Goal: Information Seeking & Learning: Find specific fact

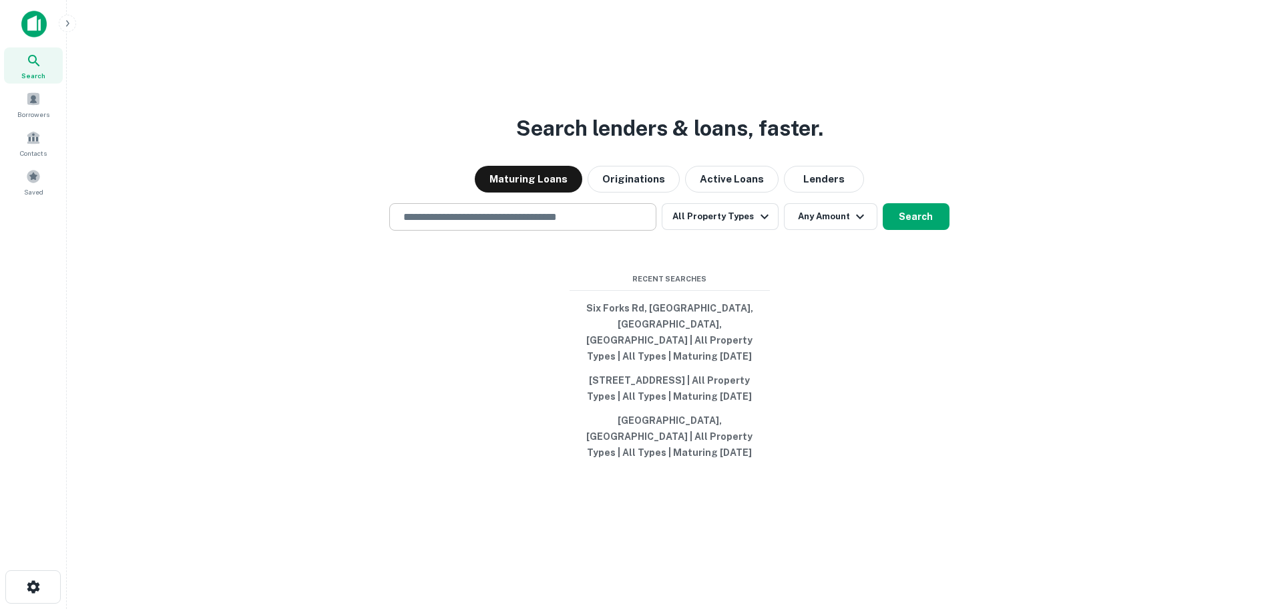
click at [436, 214] on input "text" at bounding box center [522, 216] width 255 height 15
type input "**********"
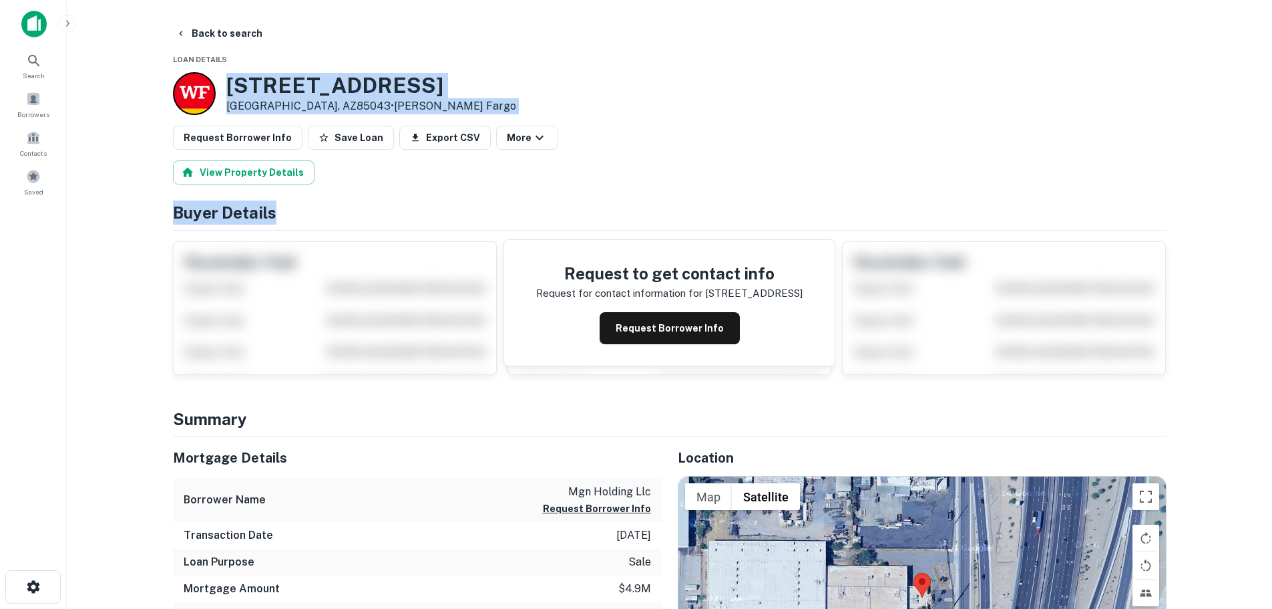
drag, startPoint x: 506, startPoint y: 53, endPoint x: 488, endPoint y: 184, distance: 132.3
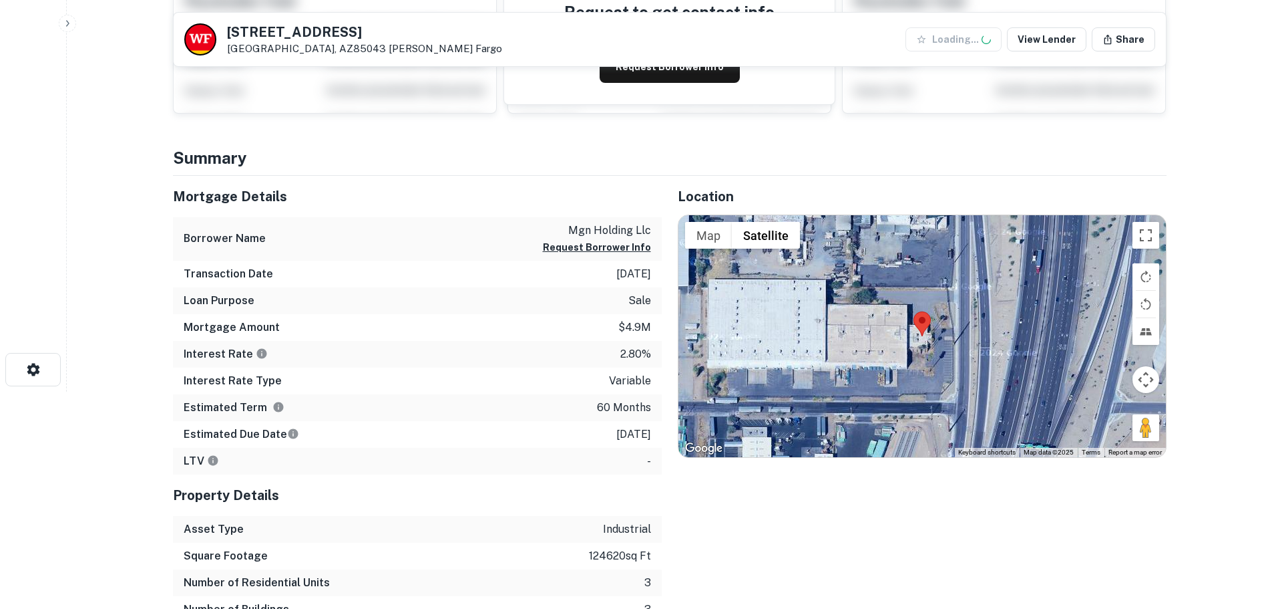
scroll to position [222, 0]
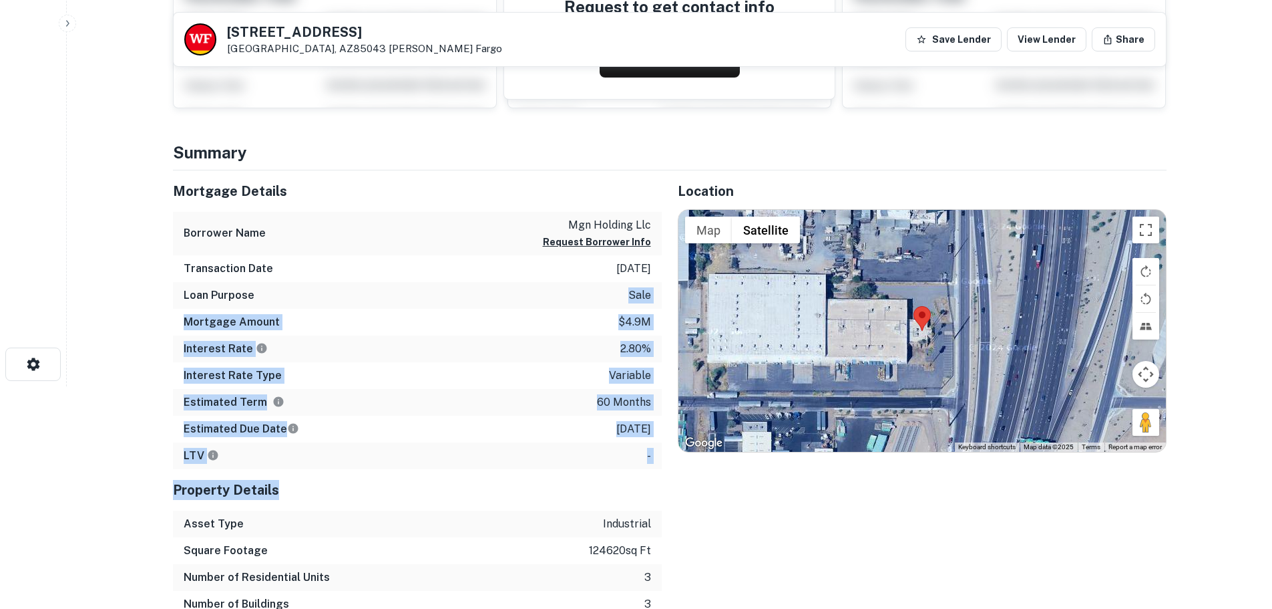
drag, startPoint x: 498, startPoint y: 319, endPoint x: 483, endPoint y: 478, distance: 160.3
click at [483, 478] on div "Mortgage Details Borrower Name mgn holding llc Request Borrower Info Transactio…" at bounding box center [417, 407] width 489 height 474
click at [483, 478] on div "Property Details" at bounding box center [417, 489] width 489 height 41
drag, startPoint x: 551, startPoint y: 214, endPoint x: 606, endPoint y: 468, distance: 260.3
click at [606, 468] on div "Mortgage Details Borrower Name mgn holding llc Request Borrower Info Transactio…" at bounding box center [417, 407] width 489 height 474
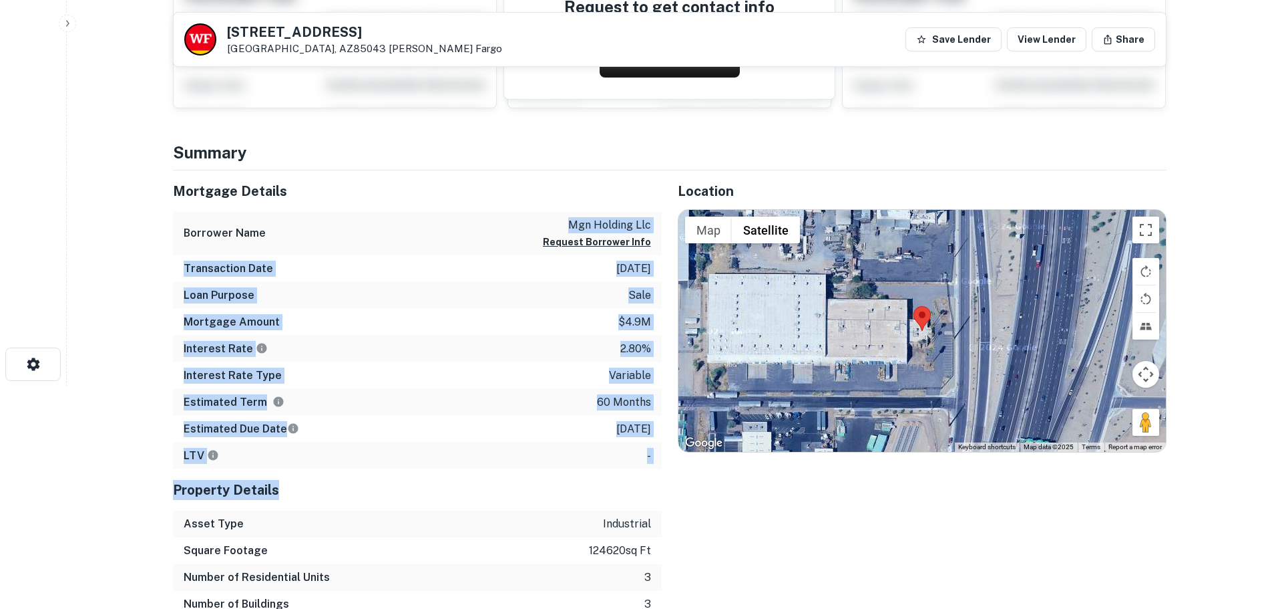
click at [606, 469] on div "Property Details" at bounding box center [417, 489] width 489 height 41
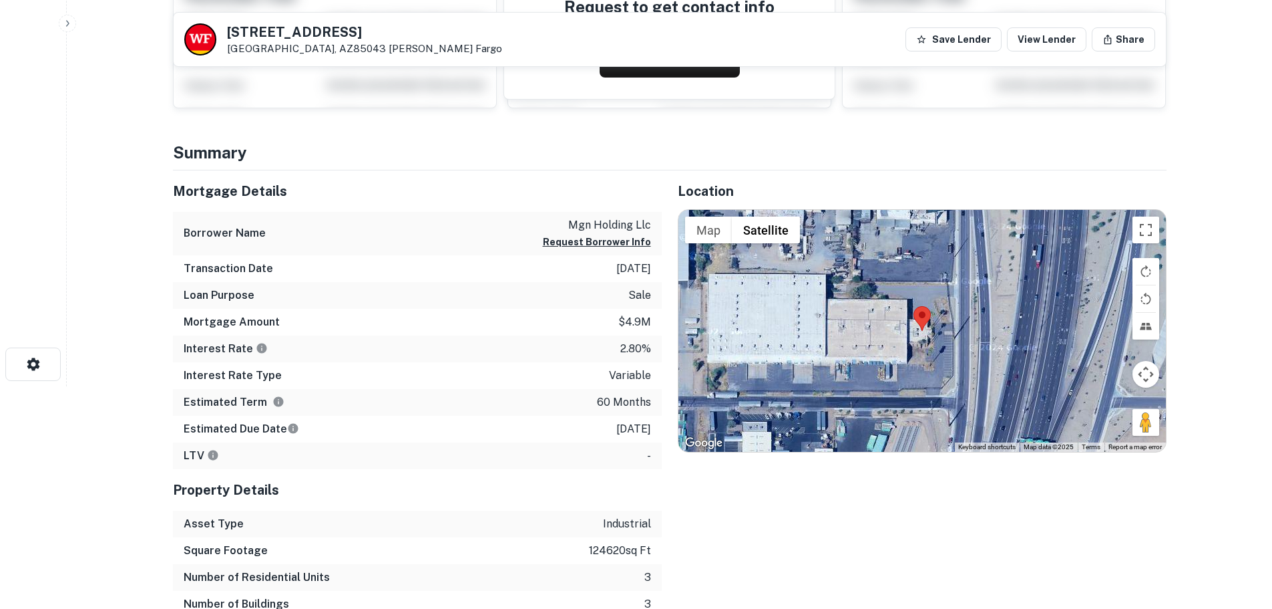
click at [591, 442] on div "LTV -" at bounding box center [417, 455] width 489 height 27
